Goal: Task Accomplishment & Management: Manage account settings

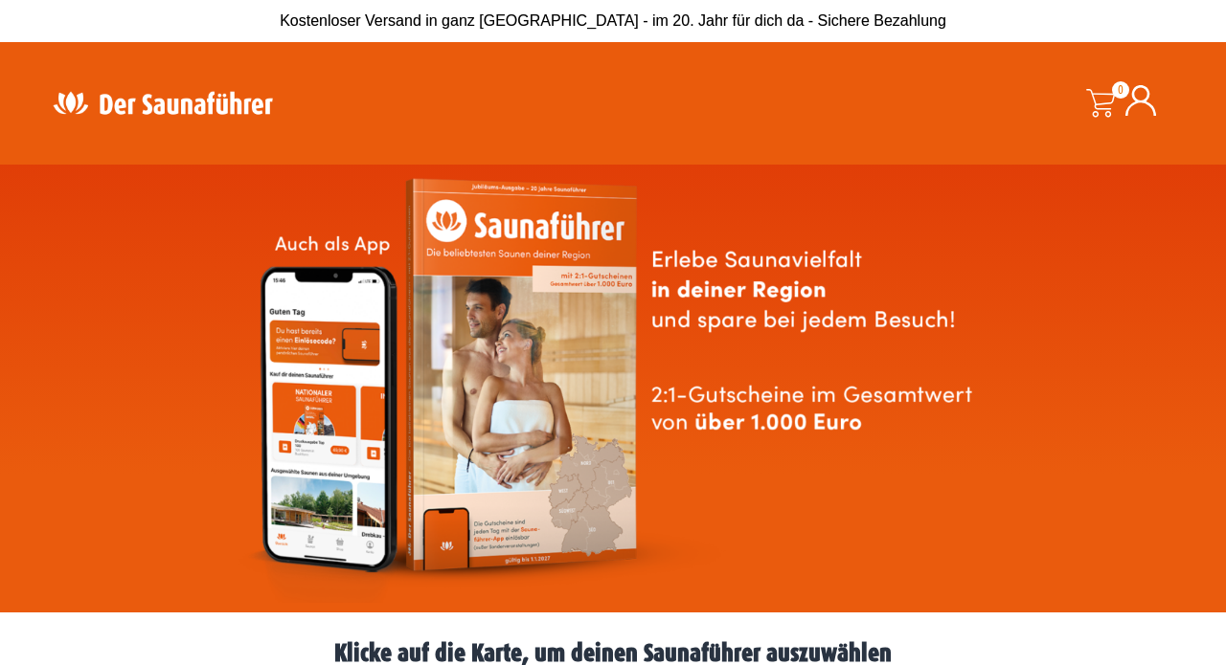
click at [1123, 75] on div "0 0,00 €" at bounding box center [1011, 103] width 337 height 94
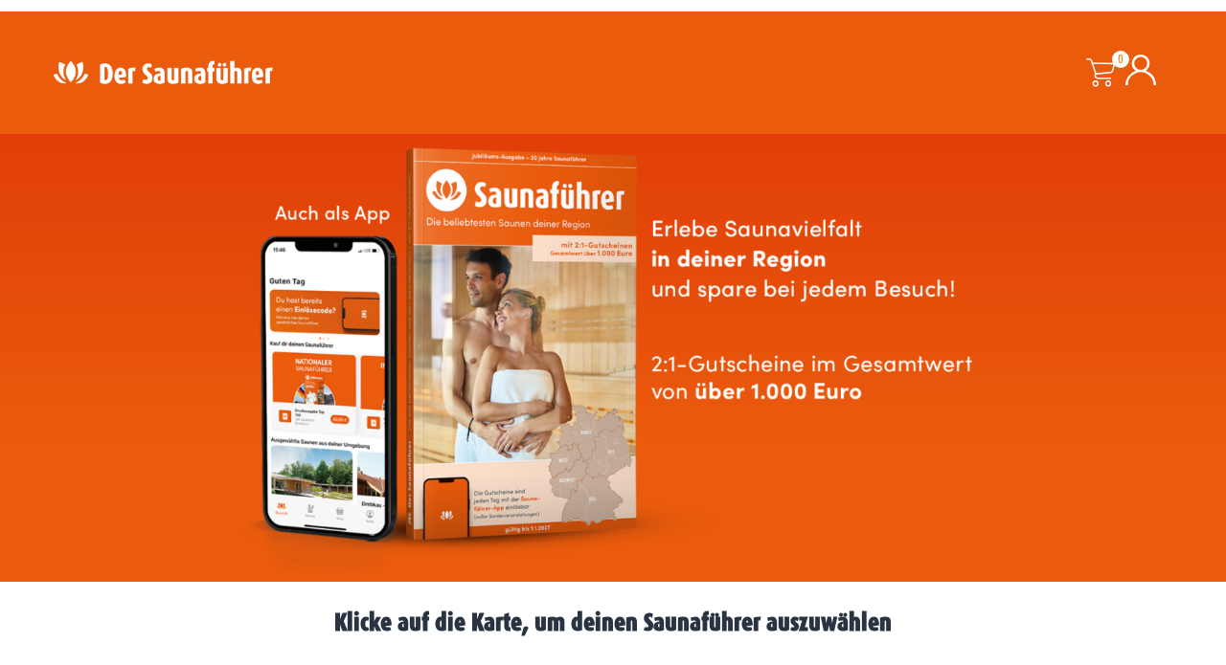
scroll to position [29, 1]
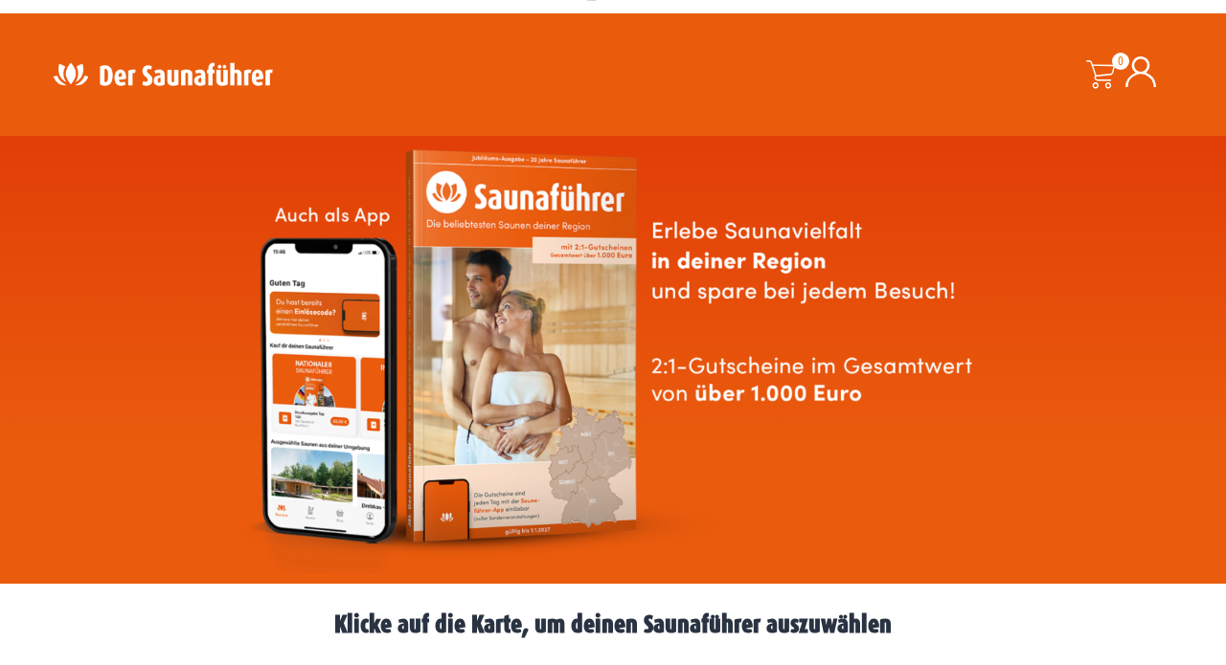
click at [1142, 79] on icon at bounding box center [1140, 71] width 31 height 31
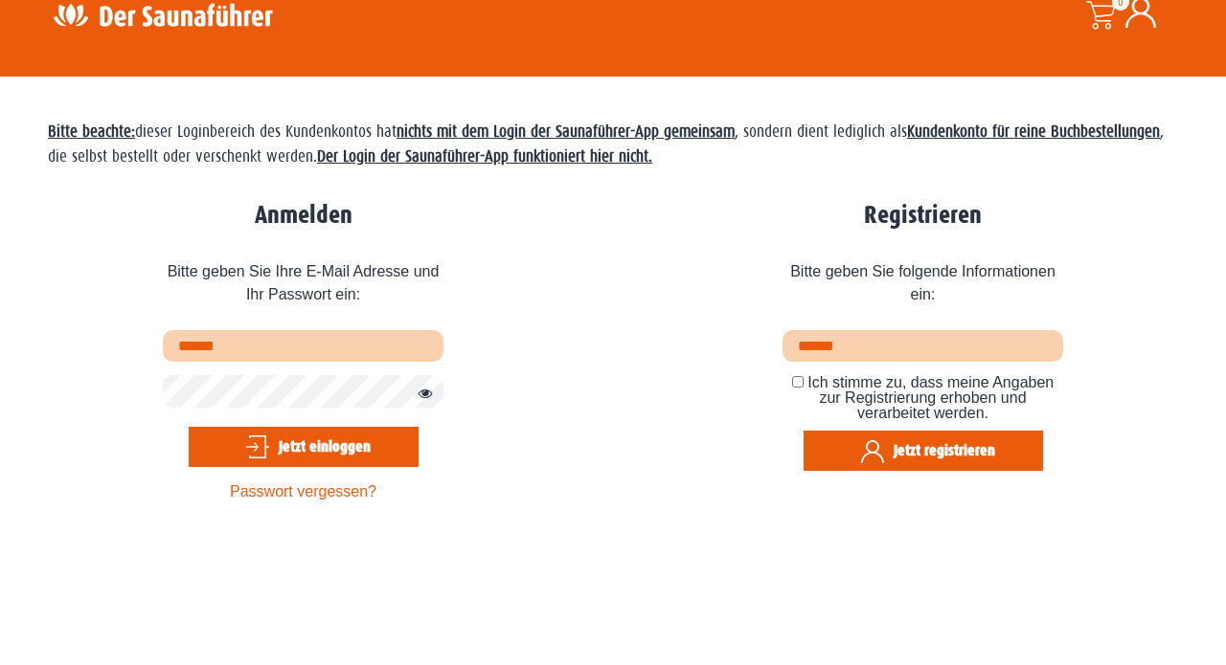
scroll to position [181, 0]
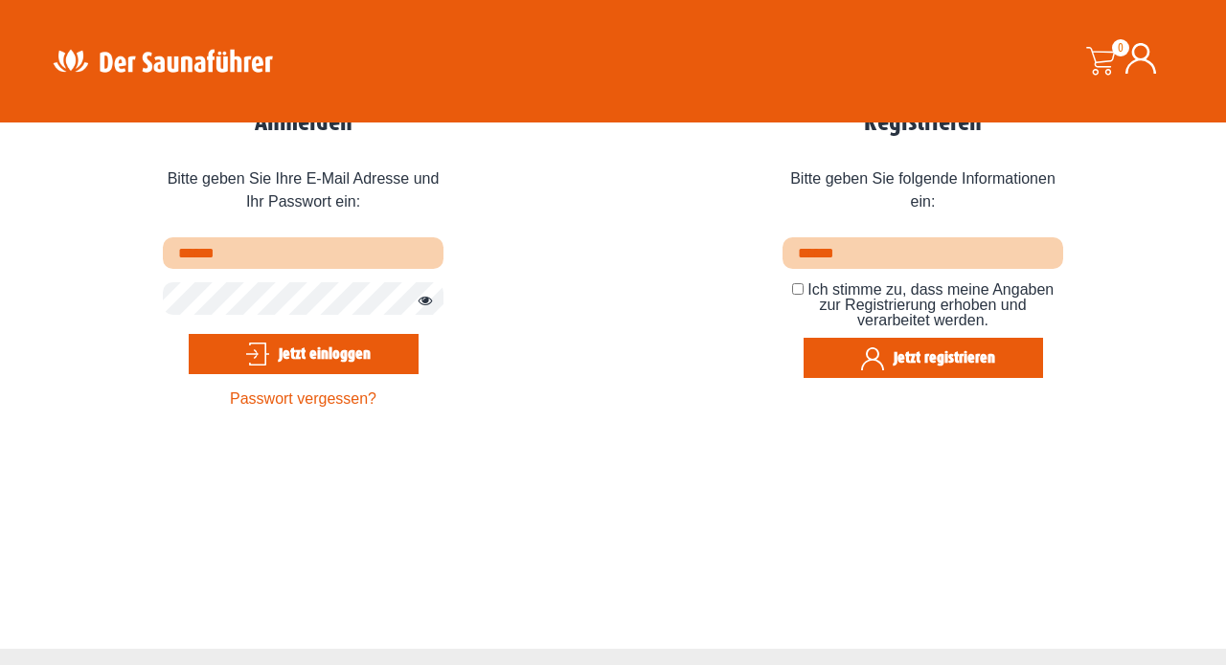
type input "**********"
click at [303, 353] on button "Jetzt einloggen" at bounding box center [304, 354] width 230 height 40
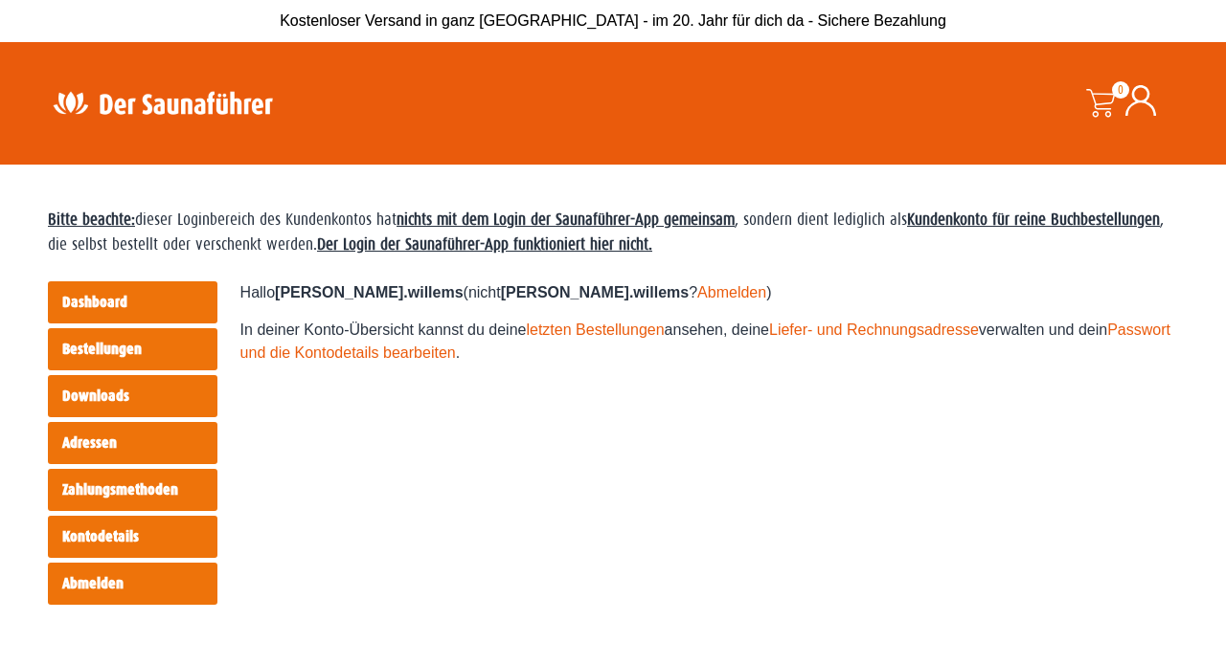
click at [138, 302] on link "Dashboard" at bounding box center [132, 303] width 169 height 42
click at [82, 301] on link "Dashboard" at bounding box center [132, 303] width 169 height 42
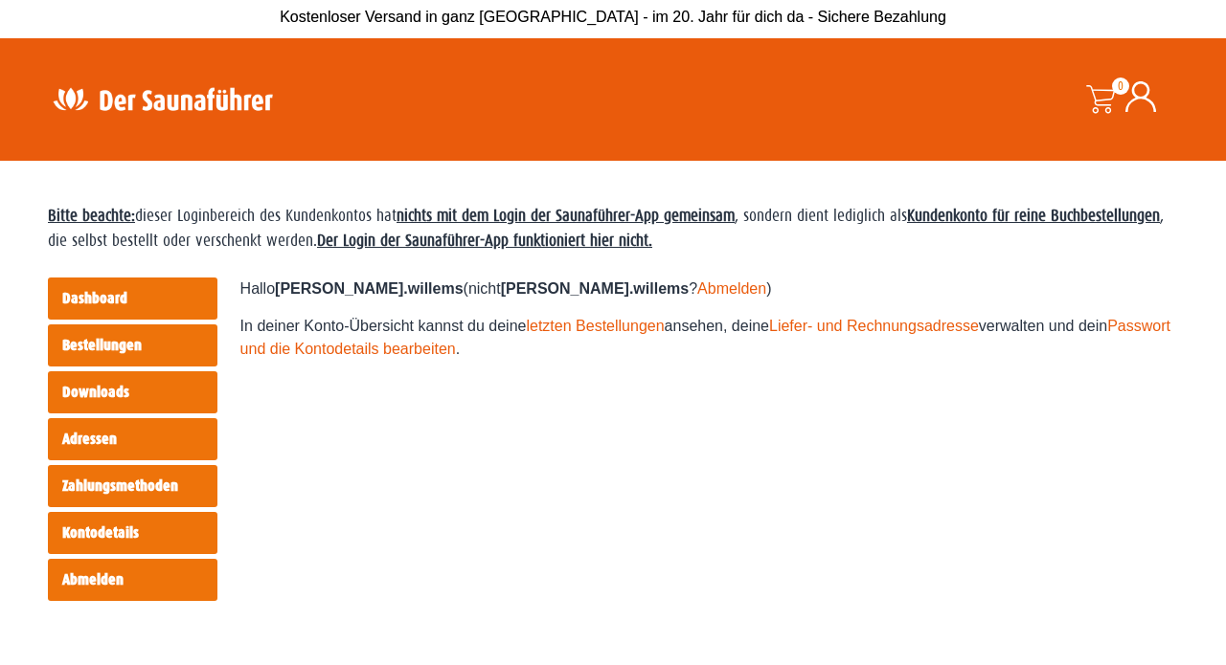
scroll to position [8, 0]
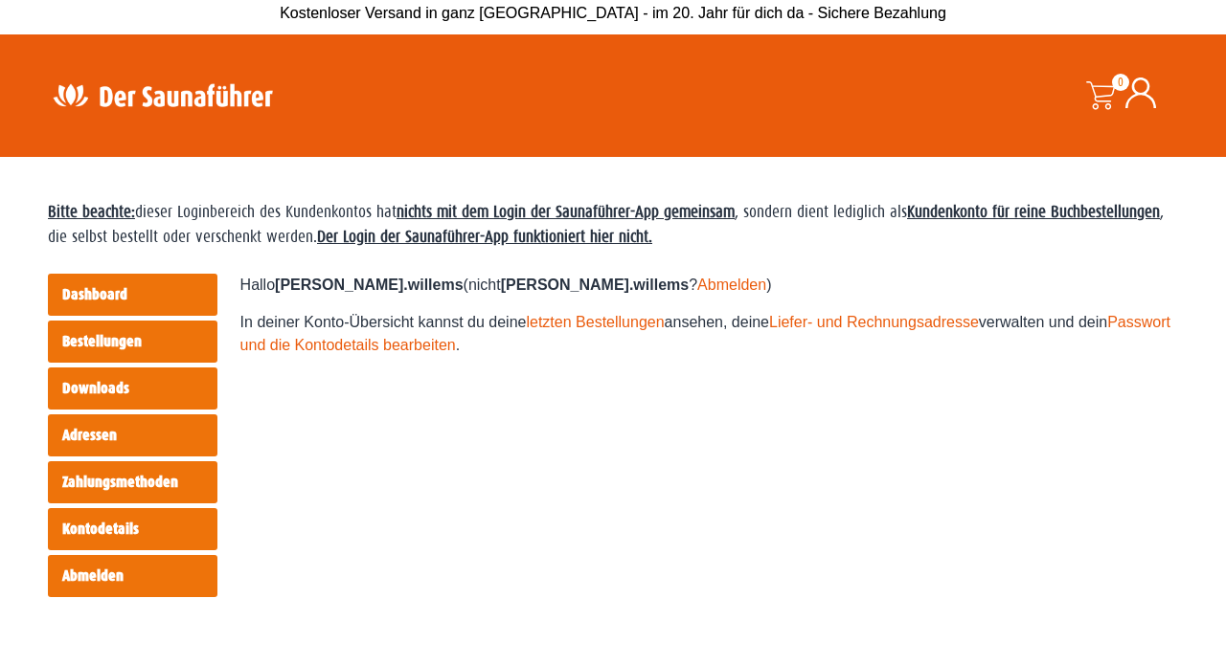
click at [110, 440] on link "Adressen" at bounding box center [132, 436] width 169 height 42
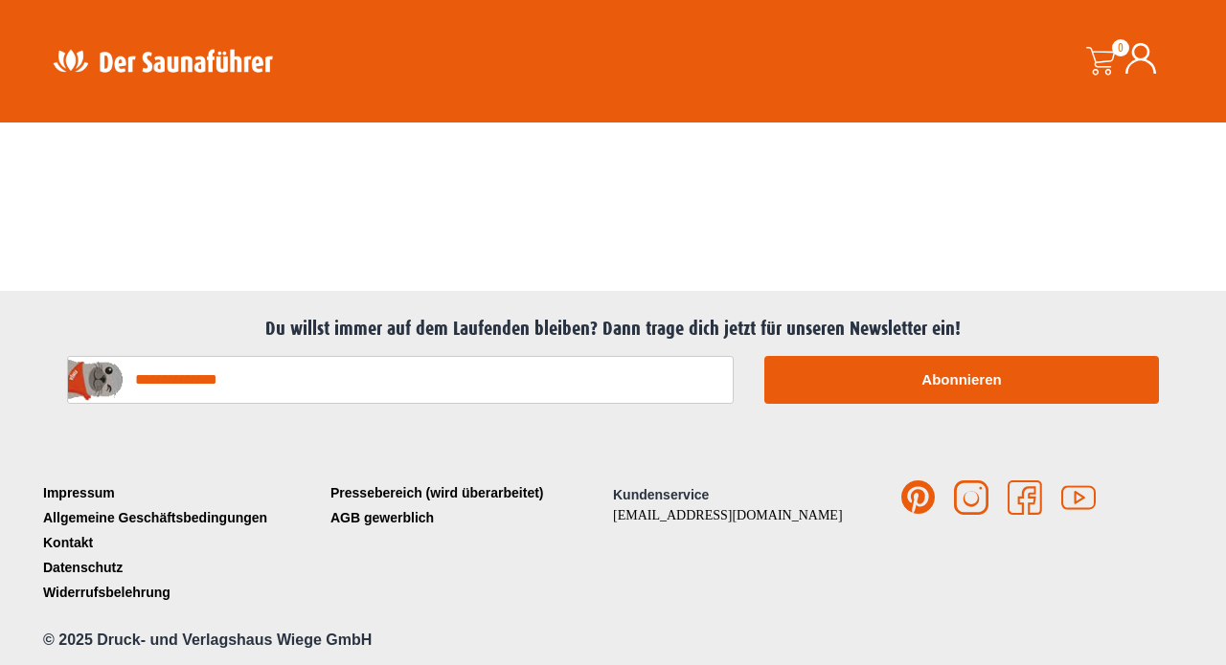
scroll to position [538, 0]
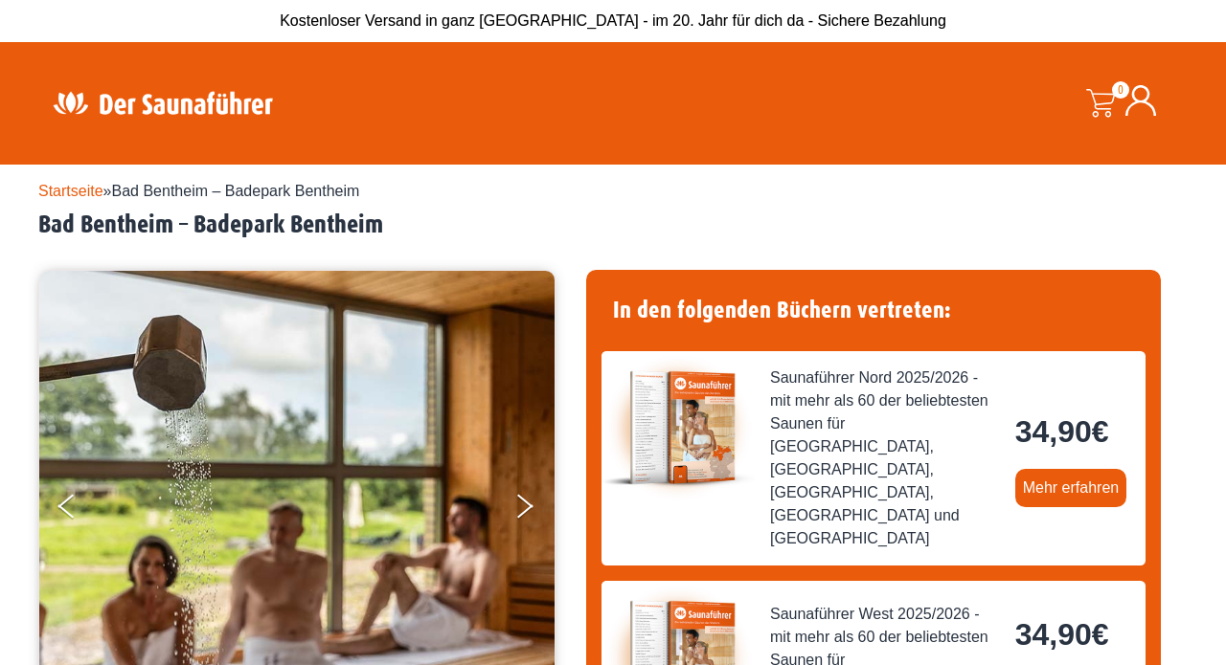
click at [276, 221] on h2 "Bad Bentheim – Badepark Bentheim" at bounding box center [612, 226] width 1149 height 30
click at [278, 221] on h2 "Bad Bentheim – Badepark Bentheim" at bounding box center [612, 226] width 1149 height 30
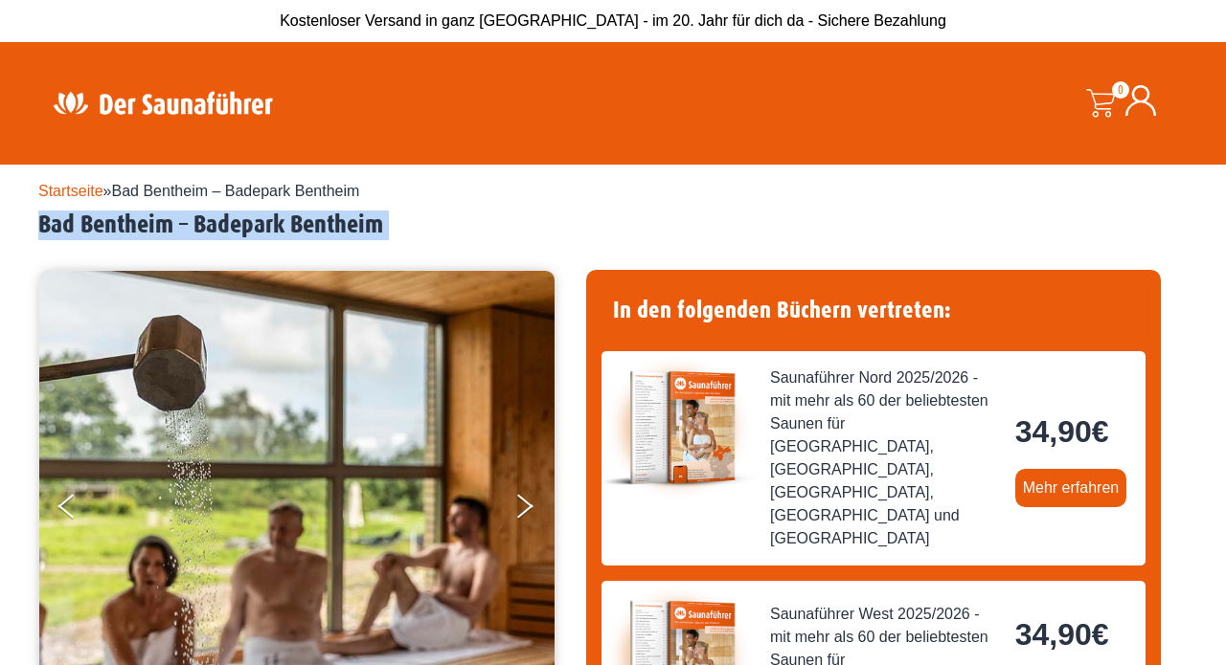
click at [278, 221] on h2 "Bad Bentheim – Badepark Bentheim" at bounding box center [612, 226] width 1149 height 30
